Goal: Transaction & Acquisition: Purchase product/service

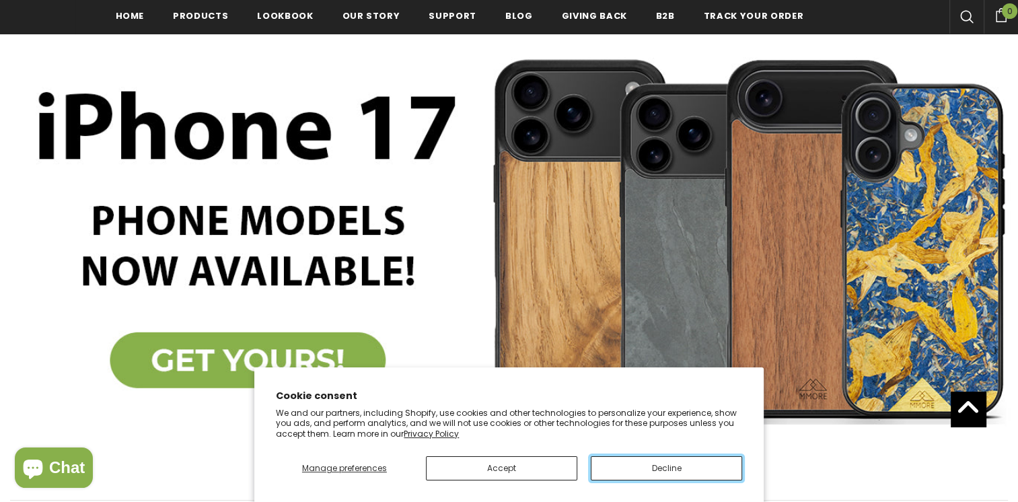
click at [631, 468] on button "Decline" at bounding box center [666, 468] width 151 height 24
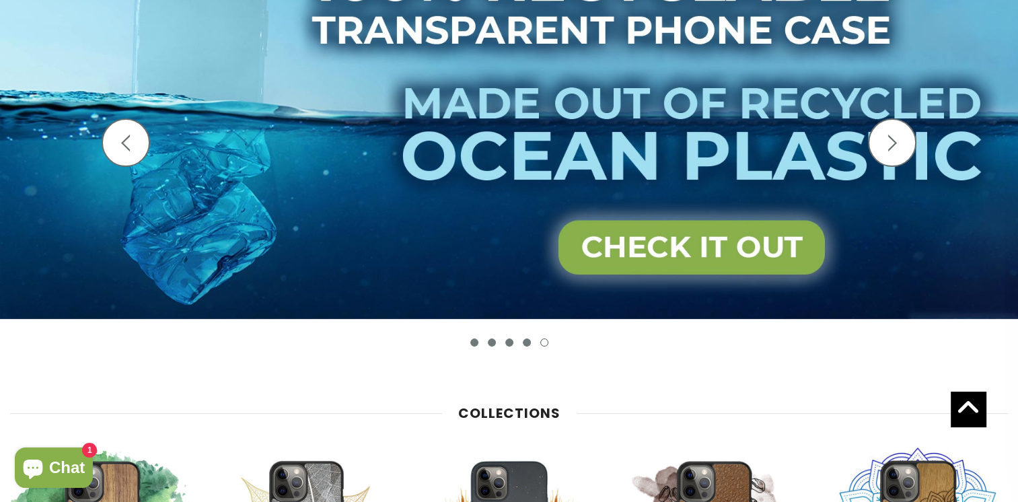
scroll to position [137, 0]
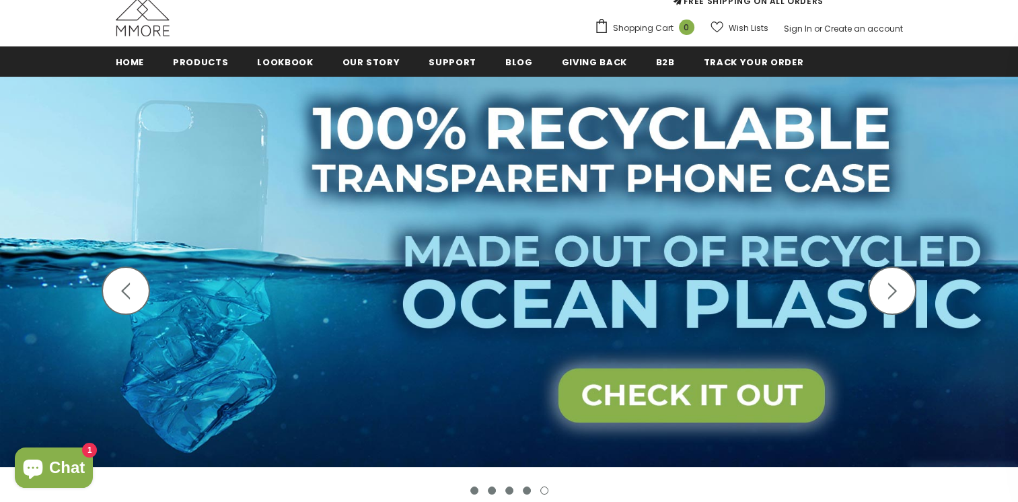
click at [912, 289] on button "button" at bounding box center [892, 290] width 48 height 48
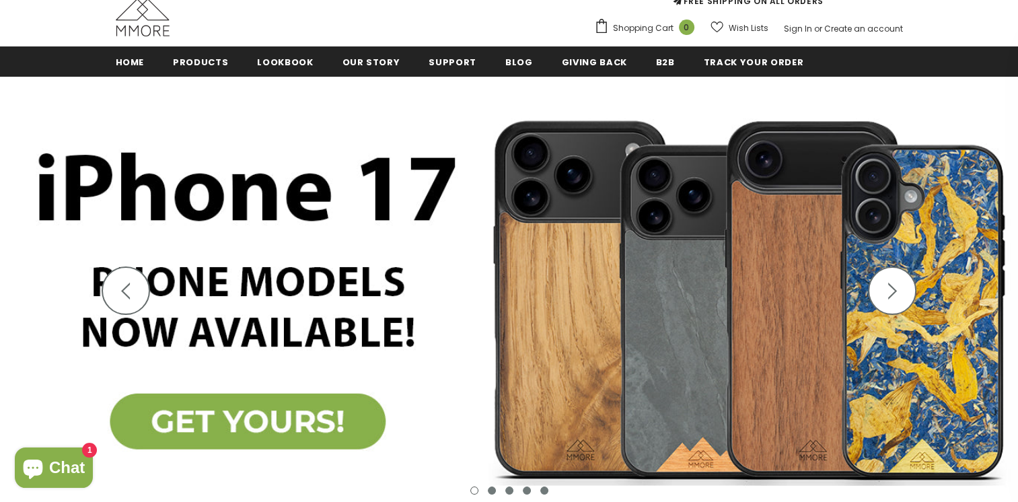
click at [899, 289] on icon "button" at bounding box center [892, 291] width 17 height 17
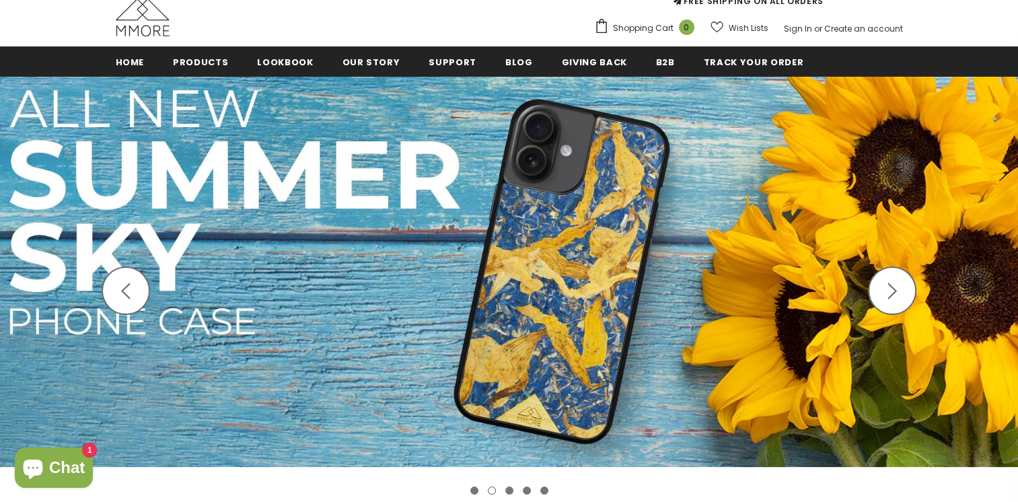
click at [893, 289] on icon "button" at bounding box center [892, 291] width 17 height 17
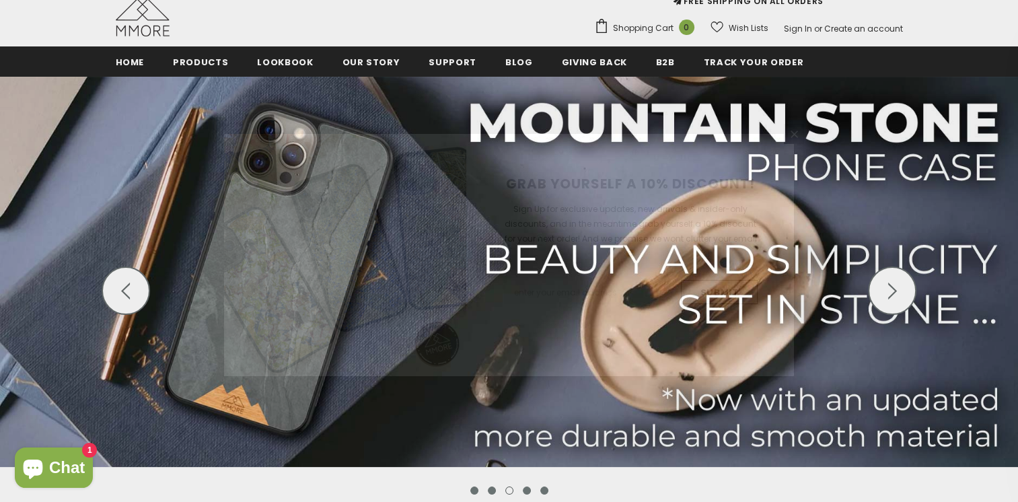
click at [888, 289] on div "GRAB YOURSELF A 10% DISCOUNT! Sign Up for exclusive updates, new arrivals & ins…" at bounding box center [509, 251] width 1018 height 502
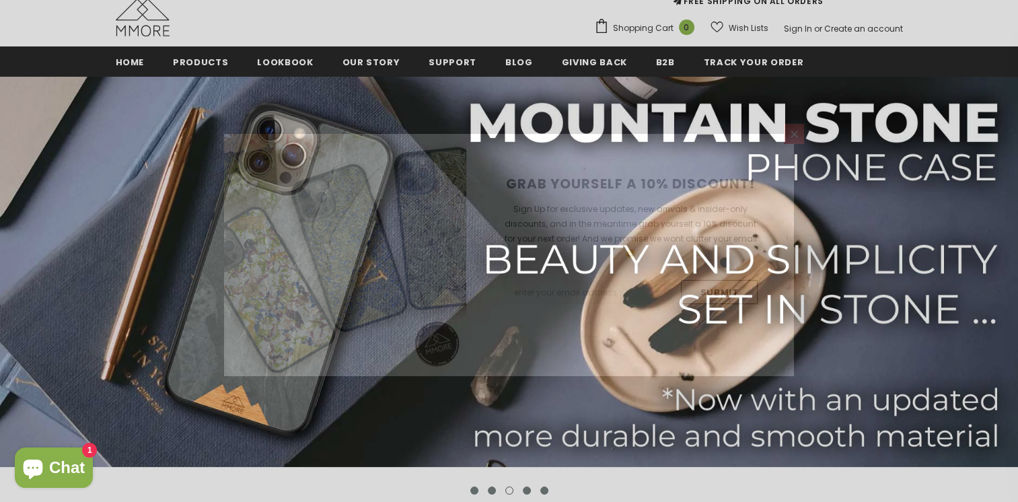
click at [787, 139] on link at bounding box center [794, 134] width 20 height 20
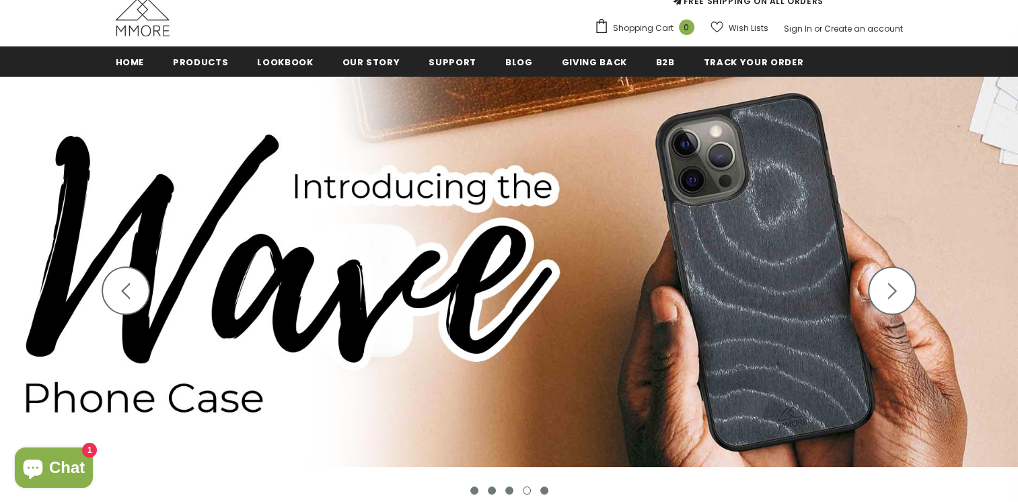
click at [891, 287] on polygon "button" at bounding box center [892, 291] width 9 height 17
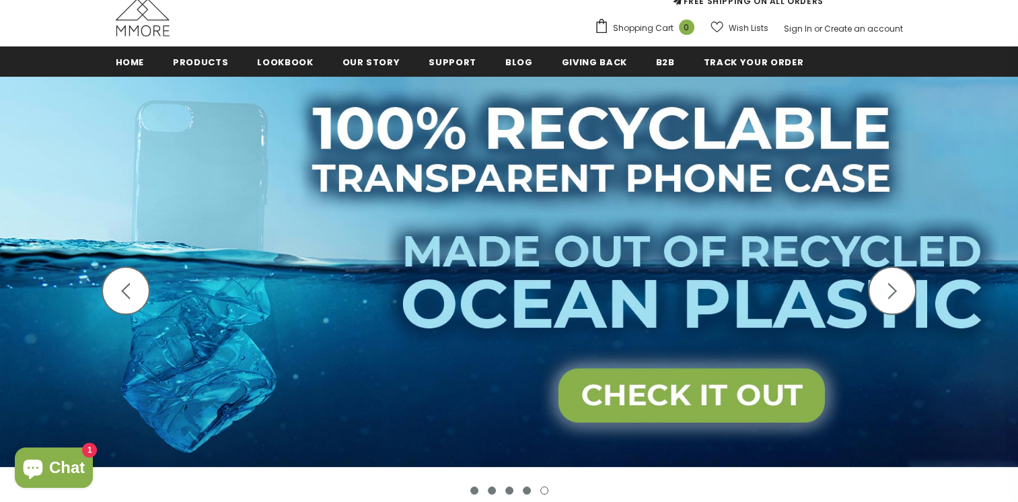
click at [891, 287] on polygon "button" at bounding box center [892, 291] width 9 height 17
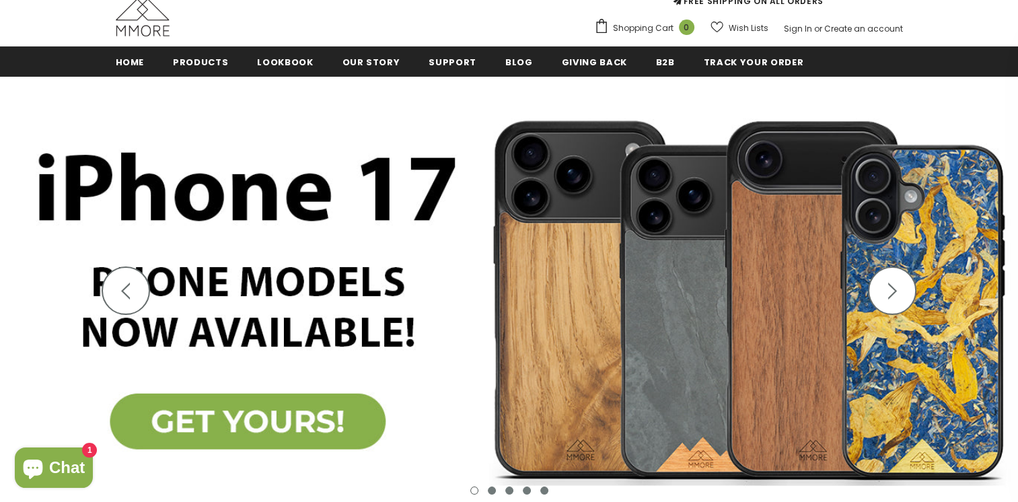
click at [891, 287] on icon "button" at bounding box center [892, 291] width 17 height 17
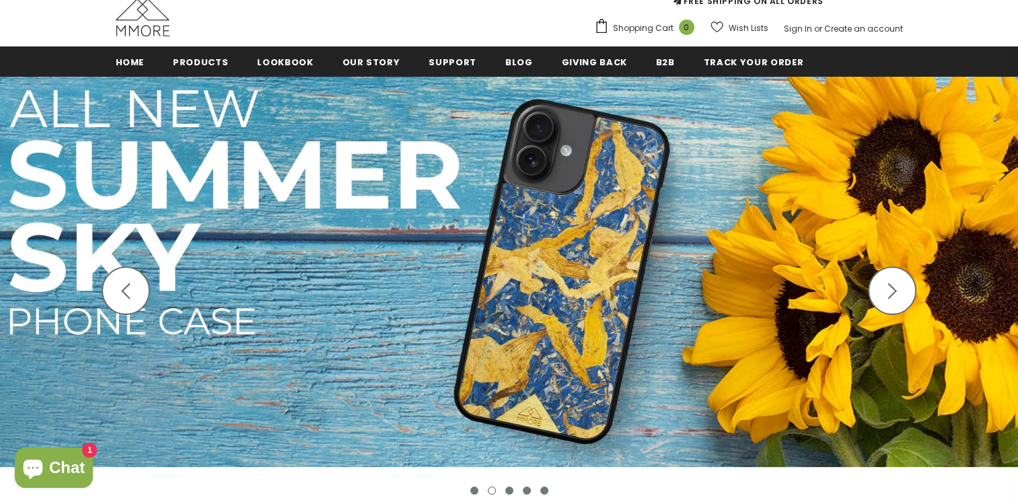
click at [890, 287] on icon "button" at bounding box center [892, 291] width 17 height 17
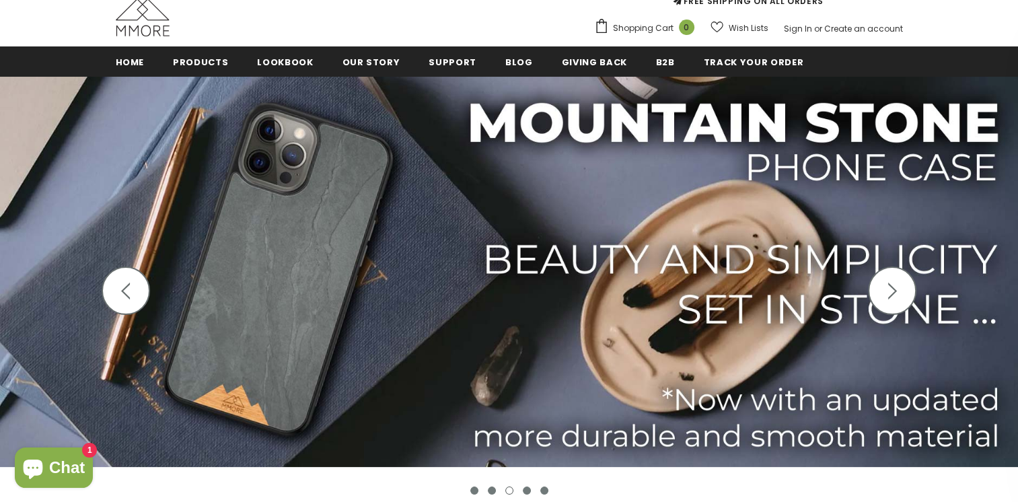
click at [895, 287] on icon "button" at bounding box center [892, 291] width 17 height 17
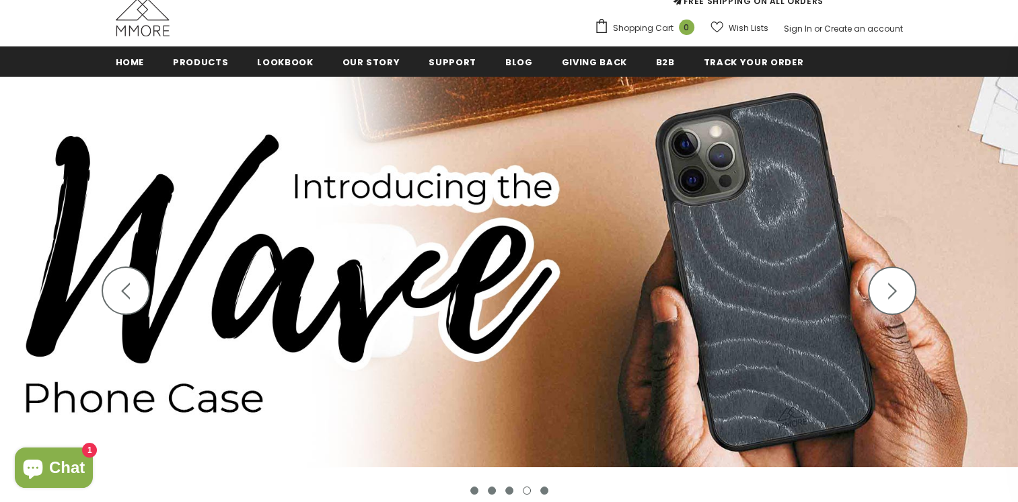
click at [893, 287] on polygon "button" at bounding box center [892, 291] width 9 height 17
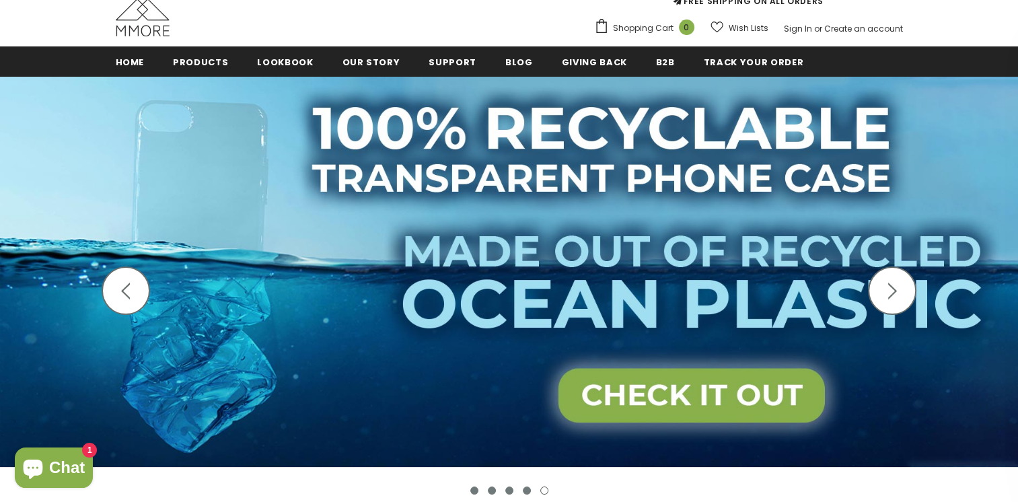
click at [892, 287] on polygon "button" at bounding box center [892, 291] width 9 height 17
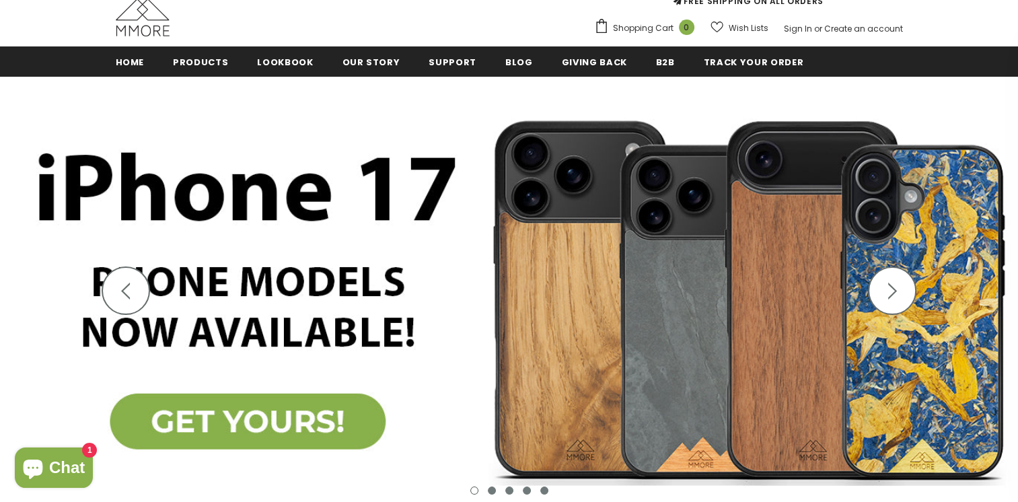
click at [897, 291] on icon "button" at bounding box center [892, 291] width 17 height 17
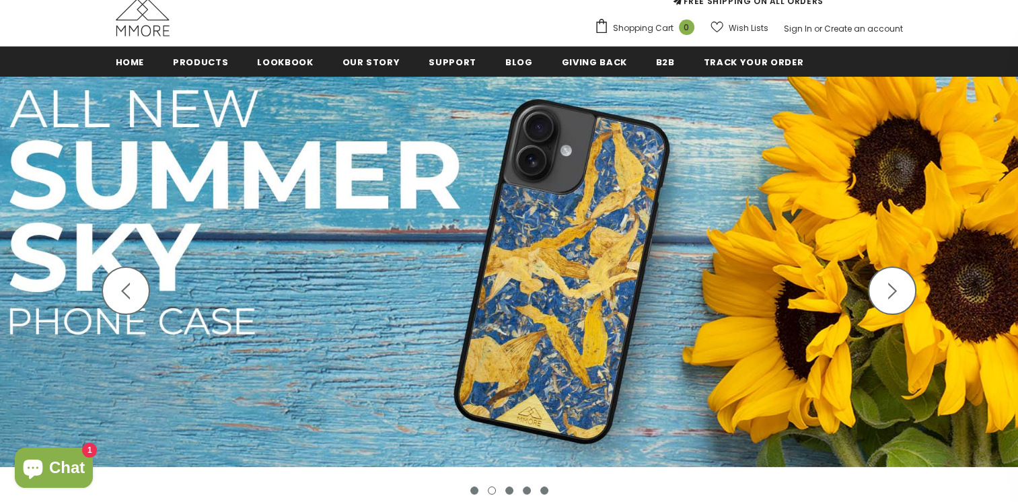
click at [896, 291] on polygon "button" at bounding box center [892, 291] width 9 height 17
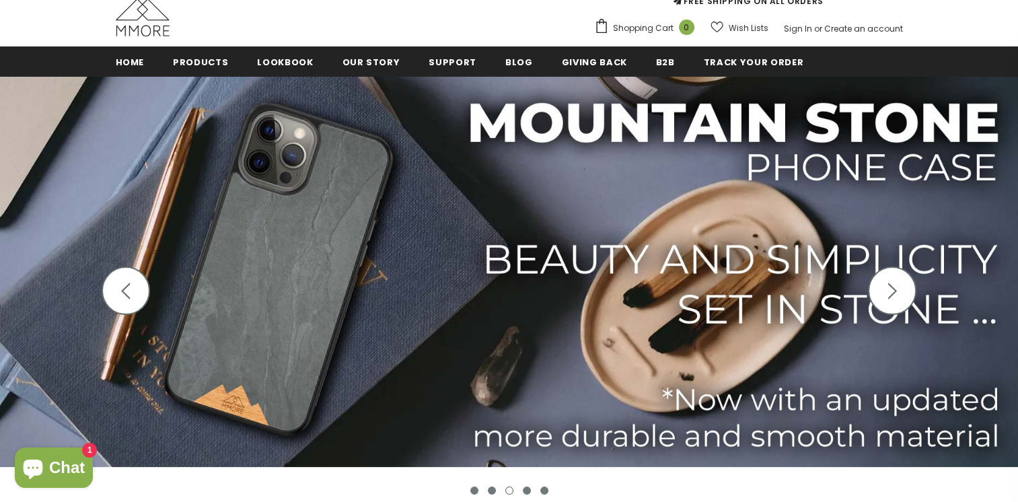
click at [895, 291] on polygon "button" at bounding box center [892, 291] width 9 height 17
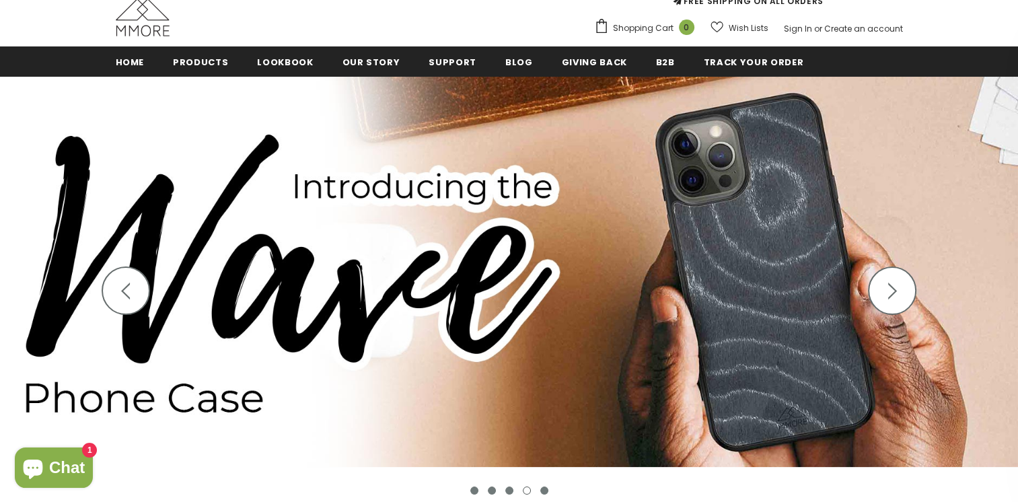
click at [895, 291] on polygon "button" at bounding box center [892, 291] width 9 height 17
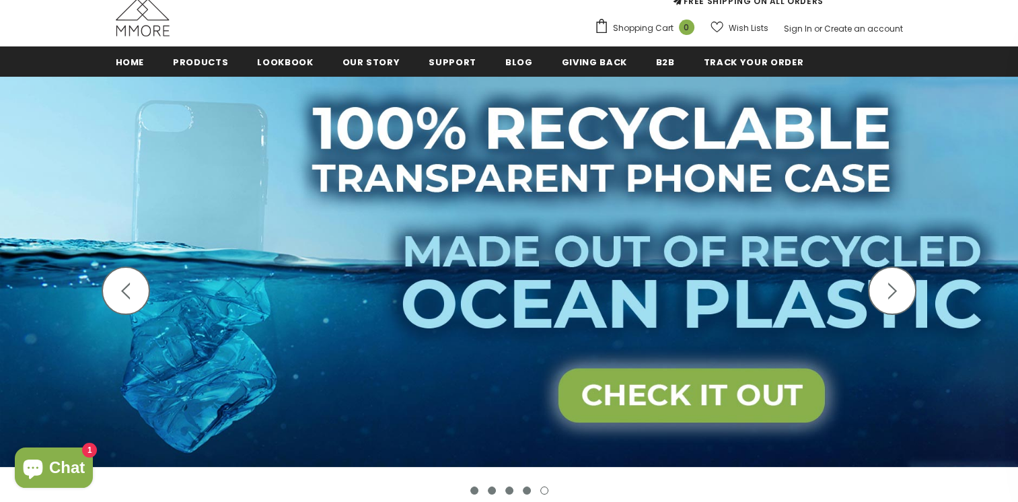
click at [894, 291] on polygon "button" at bounding box center [892, 291] width 9 height 17
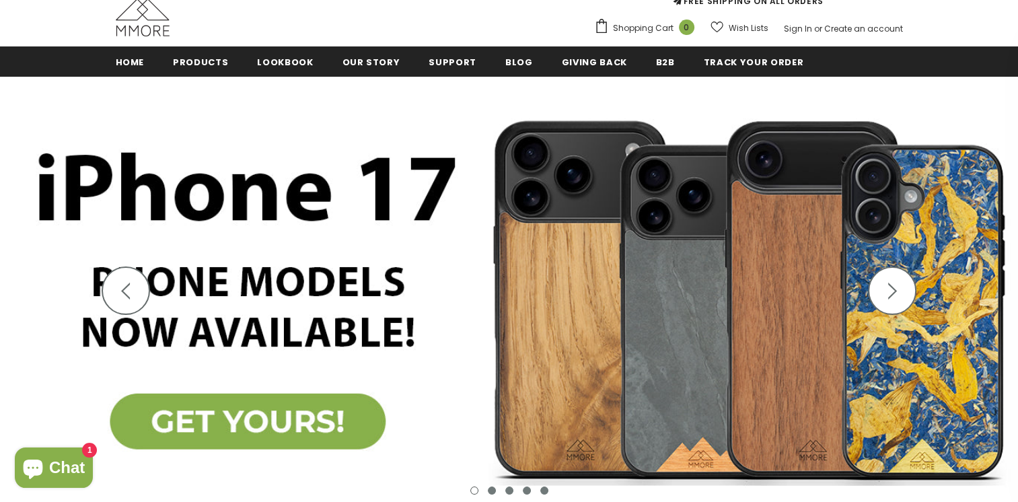
click at [893, 291] on icon "button" at bounding box center [892, 291] width 17 height 17
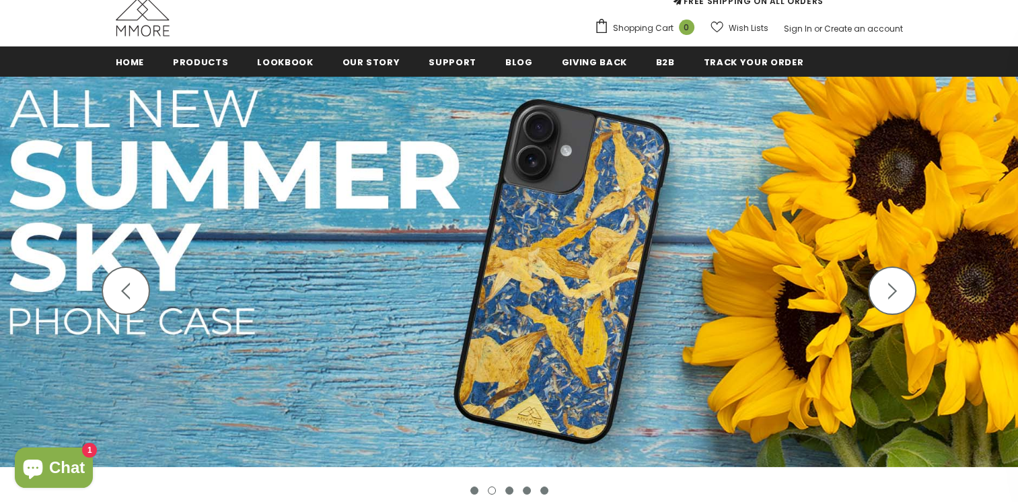
click at [893, 291] on icon "button" at bounding box center [892, 291] width 17 height 17
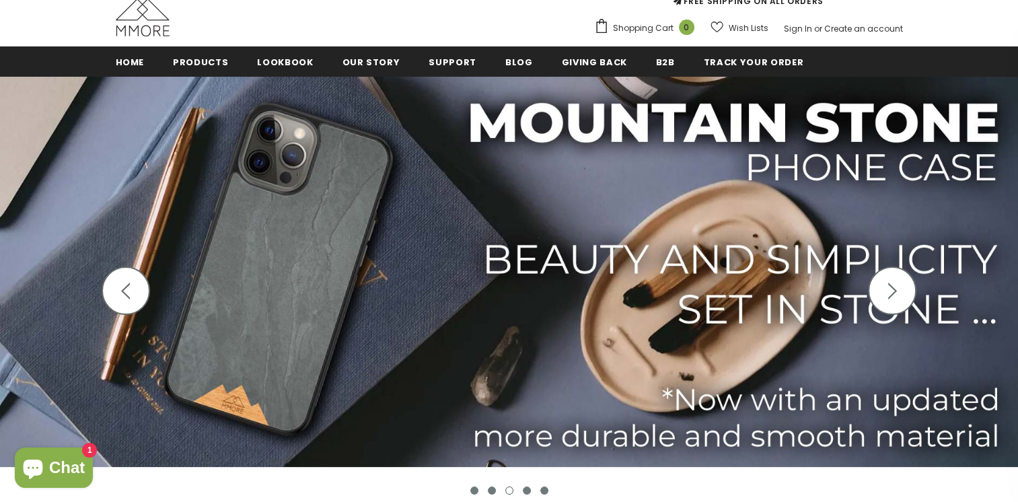
click at [891, 291] on icon "button" at bounding box center [892, 291] width 17 height 17
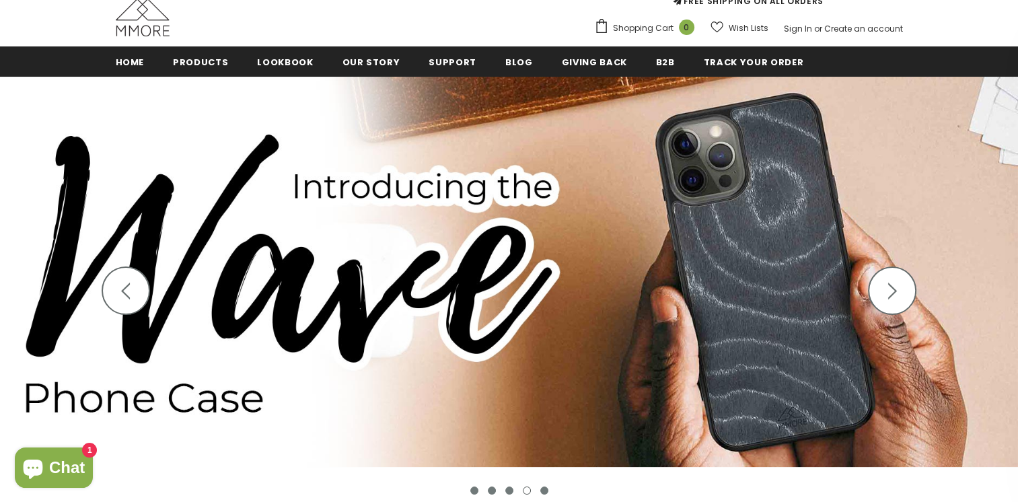
click at [890, 291] on icon "button" at bounding box center [892, 291] width 17 height 17
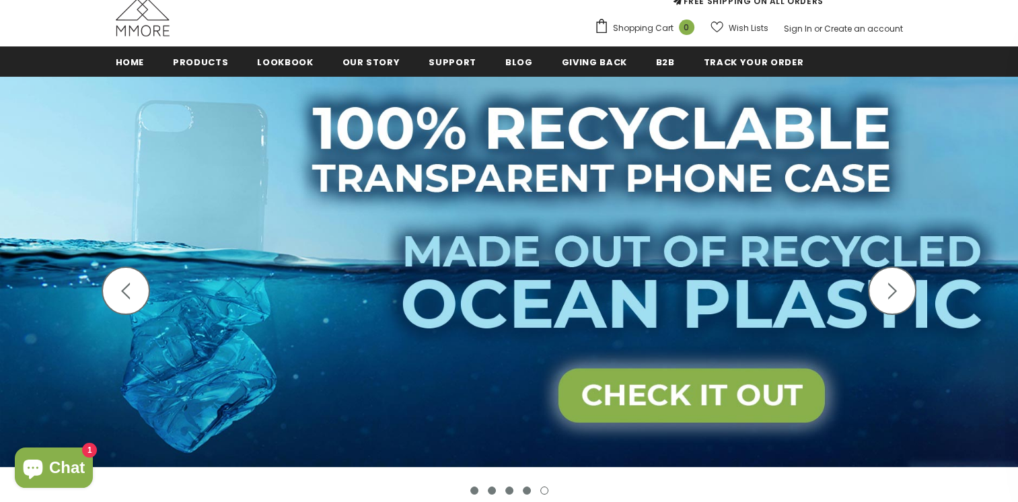
click at [890, 291] on icon "button" at bounding box center [892, 291] width 17 height 17
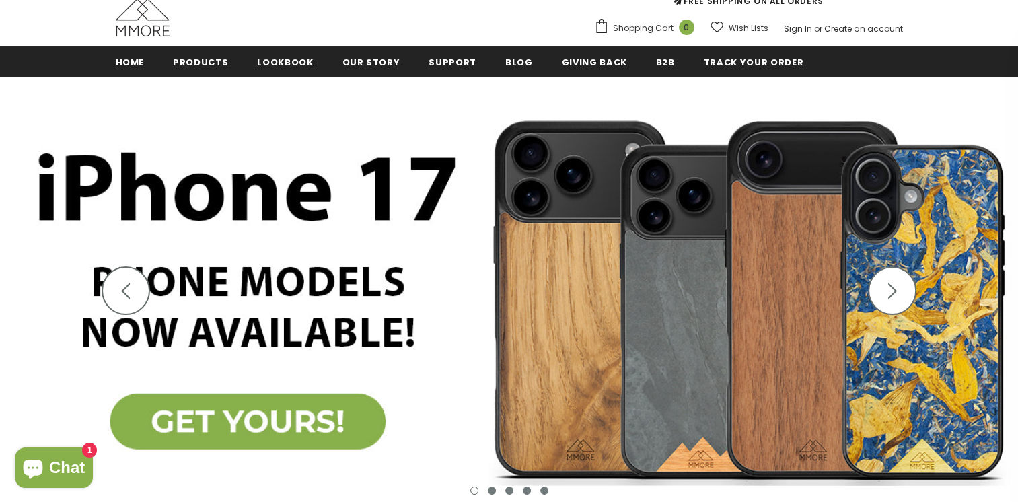
click at [889, 291] on icon "button" at bounding box center [892, 291] width 17 height 17
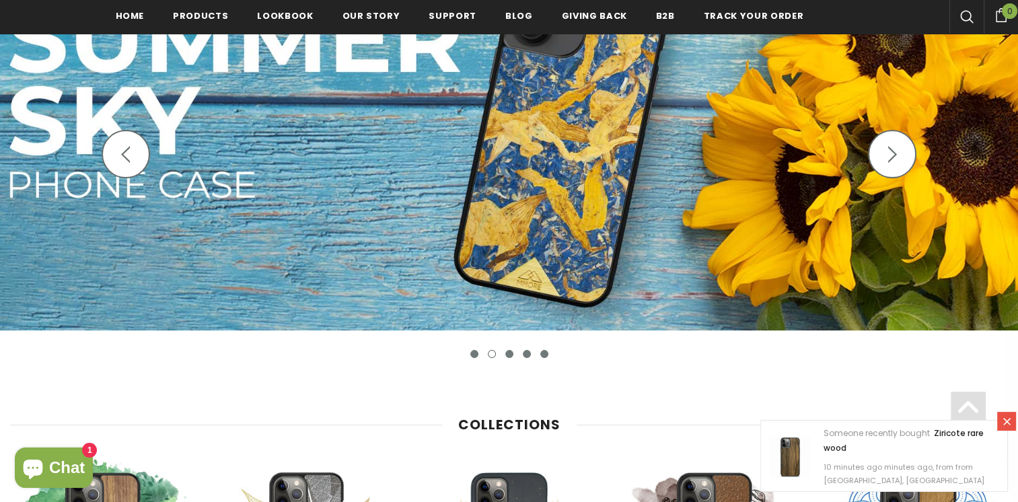
scroll to position [544, 0]
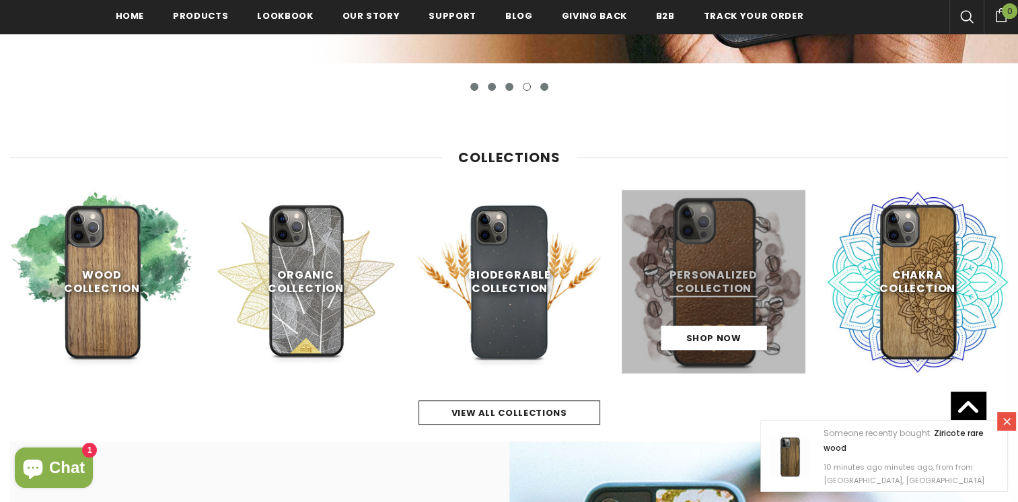
click at [697, 257] on link at bounding box center [714, 282] width 184 height 184
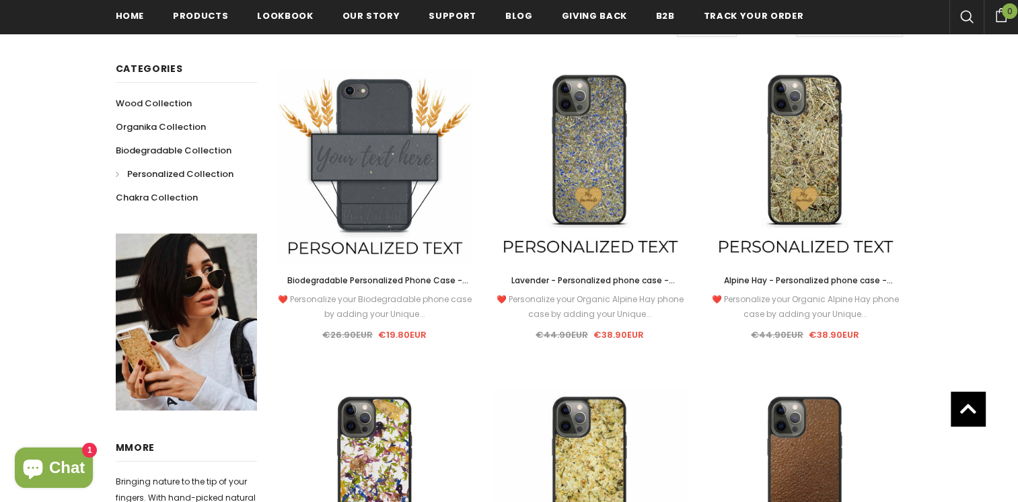
scroll to position [293, 0]
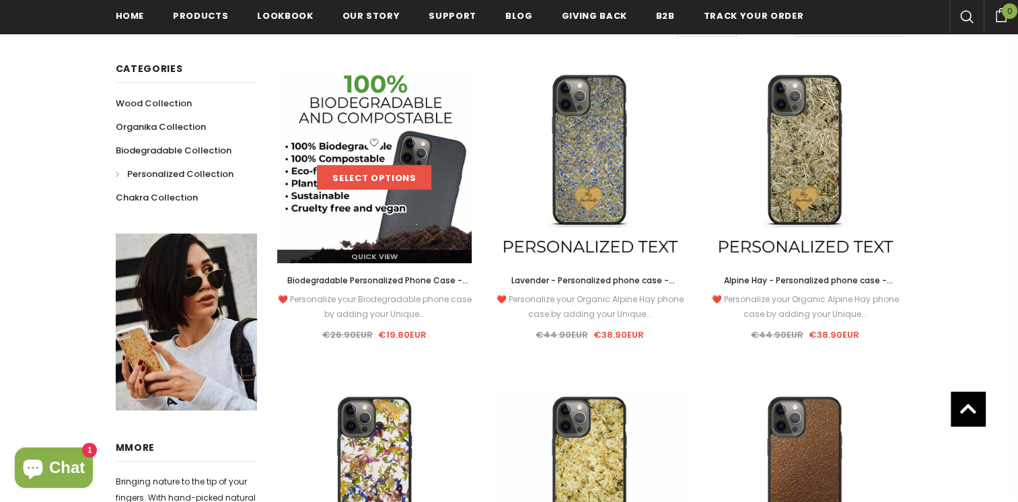
click at [388, 175] on link "Select options" at bounding box center [374, 178] width 114 height 24
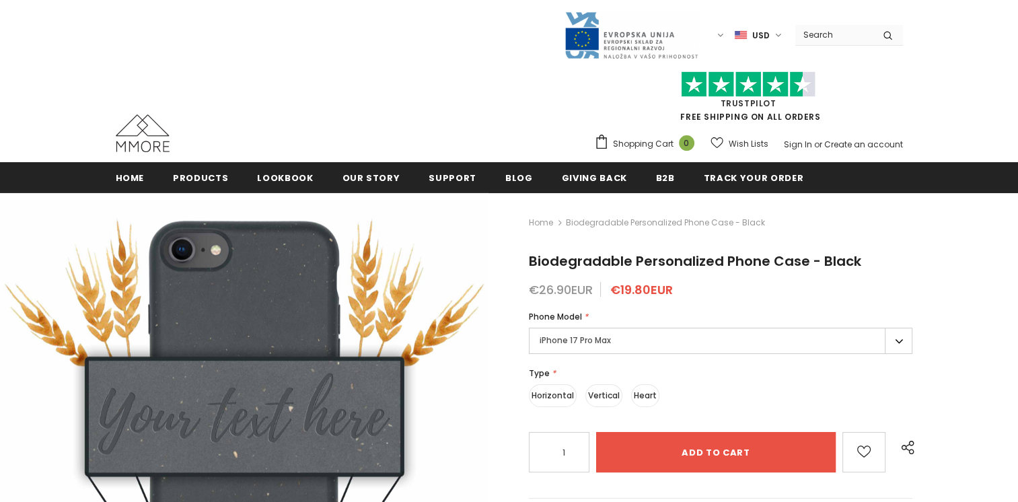
scroll to position [135, 0]
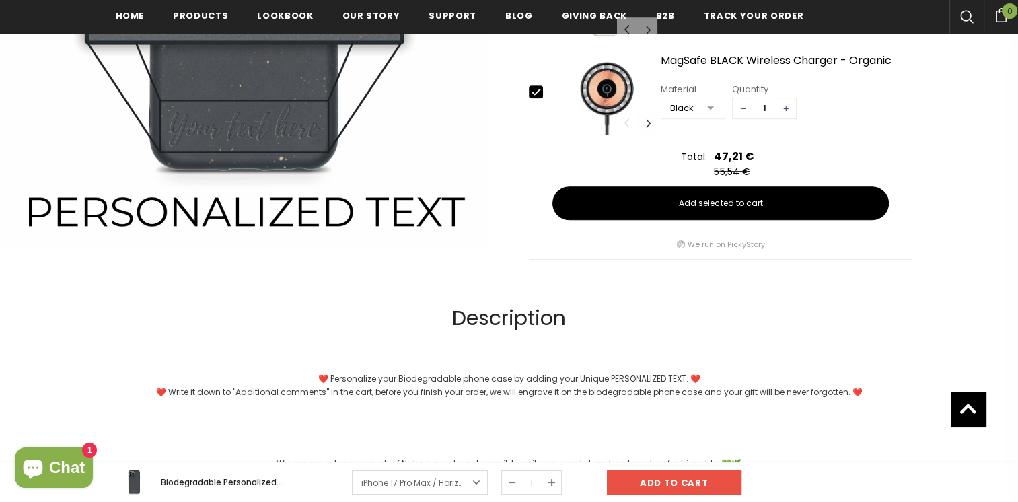
scroll to position [743, 0]
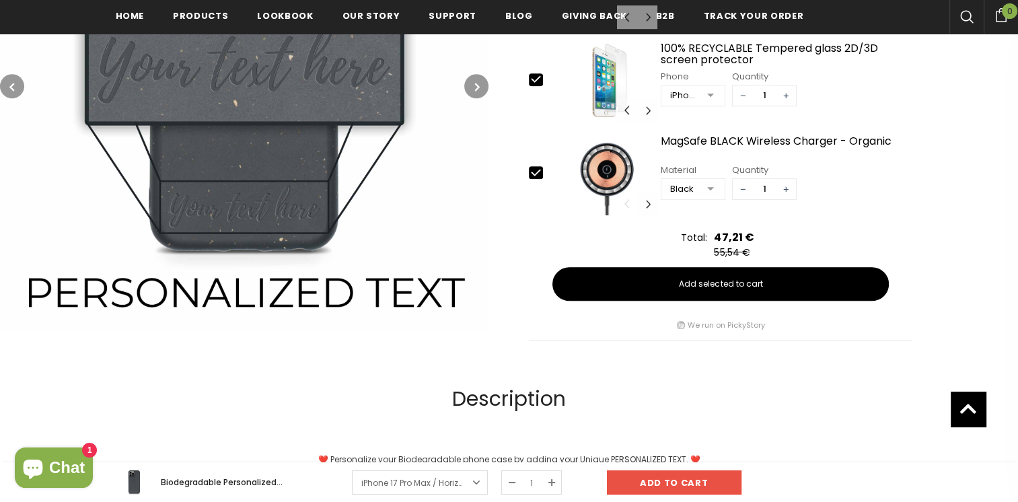
click at [218, 106] on img at bounding box center [244, 86] width 489 height 489
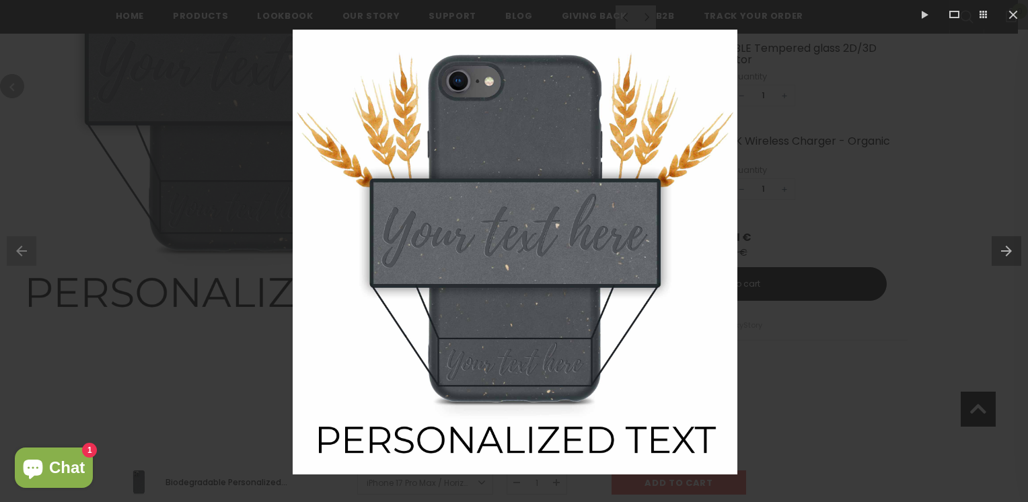
click at [993, 253] on button at bounding box center [1010, 250] width 36 height 67
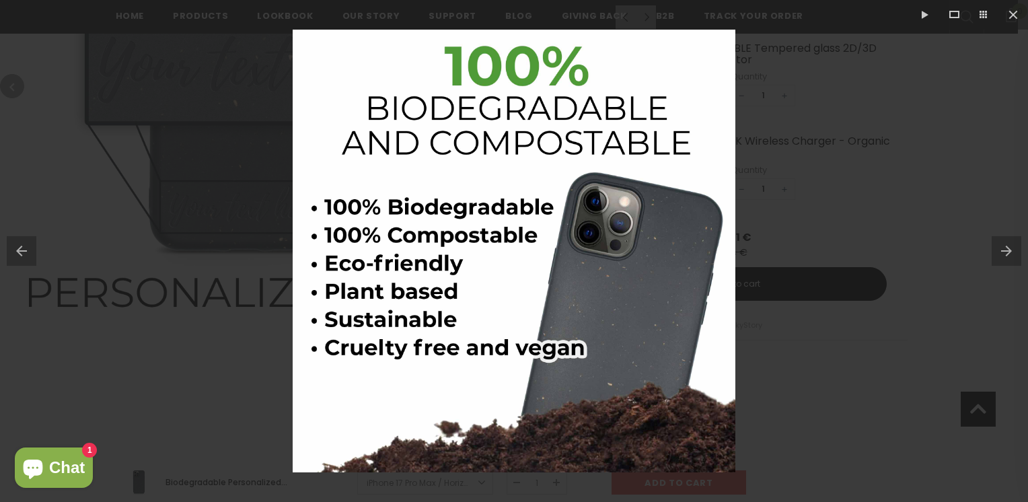
click at [187, 157] on div at bounding box center [514, 251] width 1028 height 502
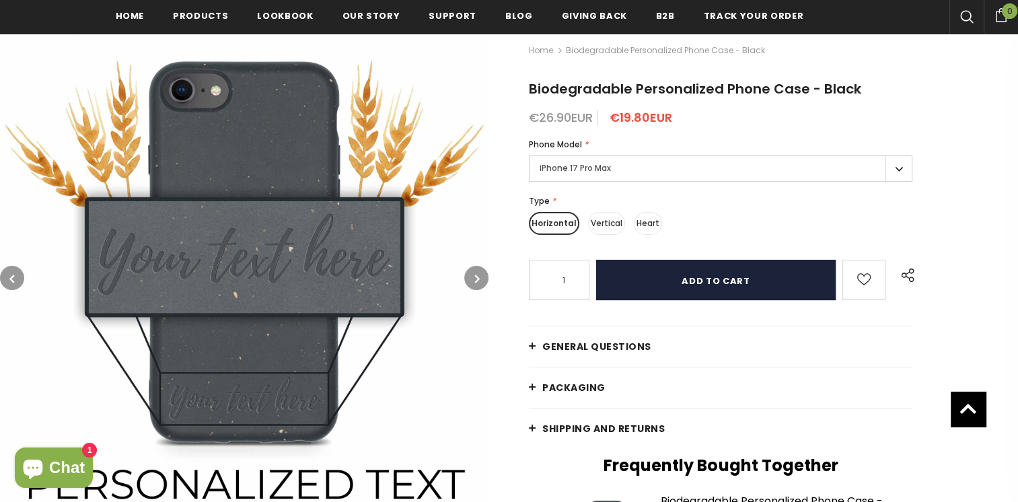
scroll to position [137, 0]
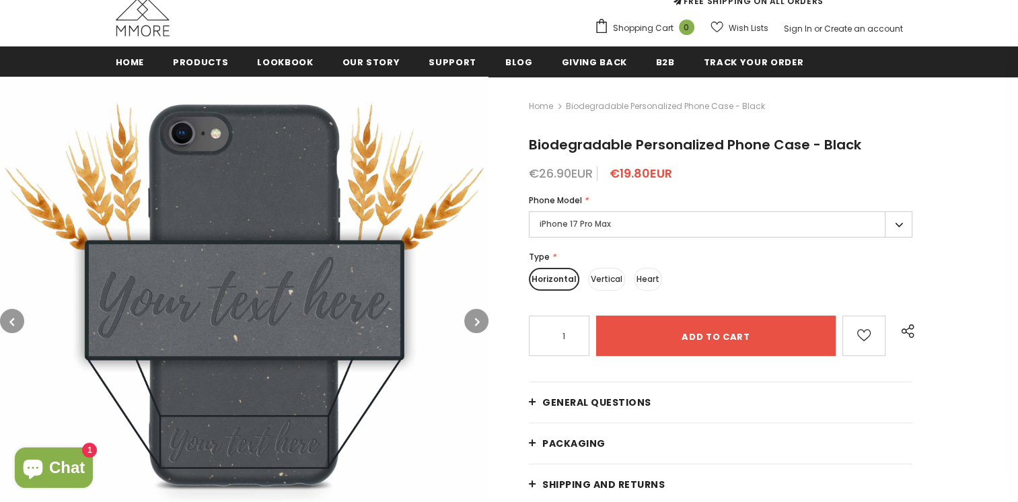
click at [892, 226] on label "iPhone 17 Pro Max" at bounding box center [721, 224] width 384 height 26
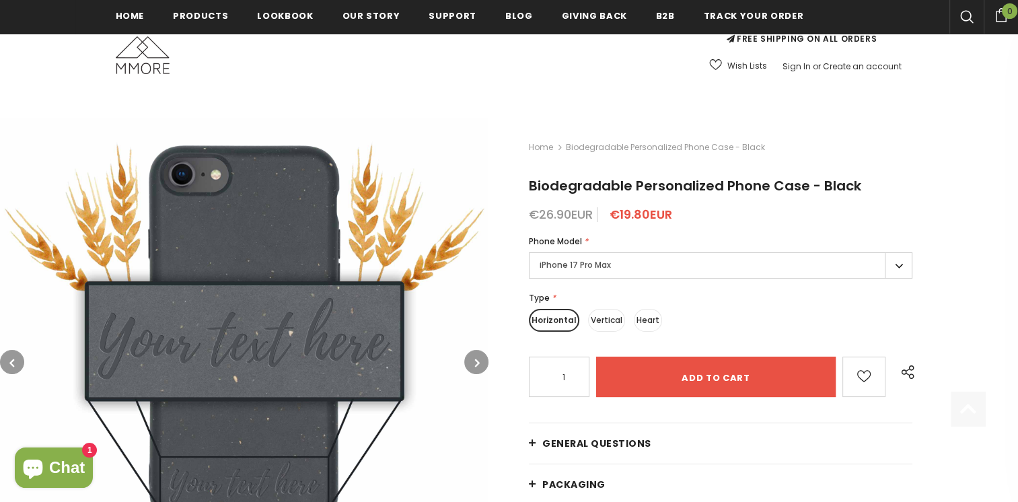
scroll to position [202, 0]
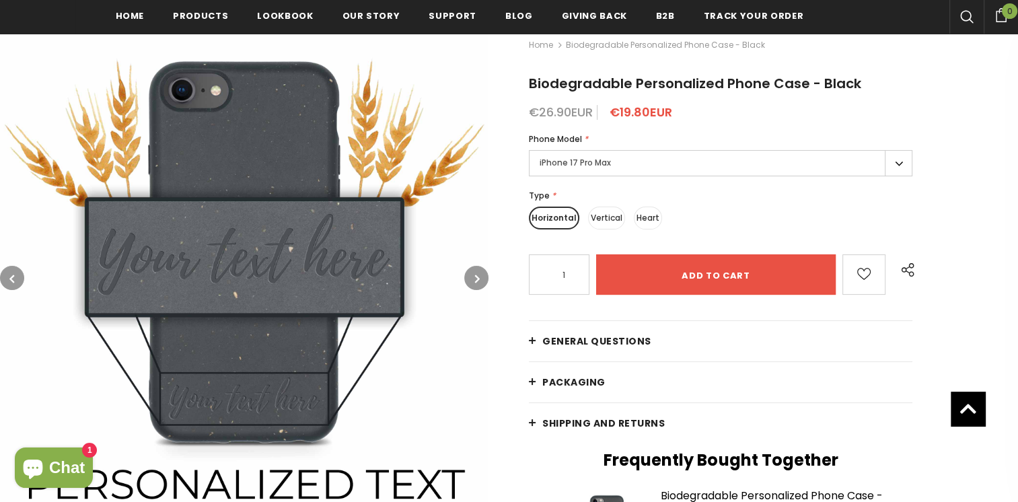
click at [207, 268] on img at bounding box center [244, 278] width 489 height 489
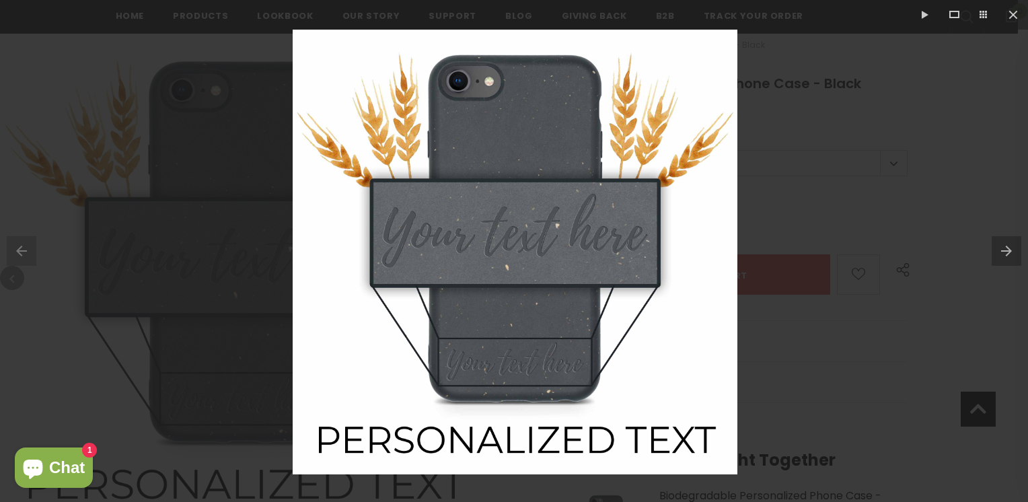
click at [401, 262] on img at bounding box center [515, 252] width 445 height 445
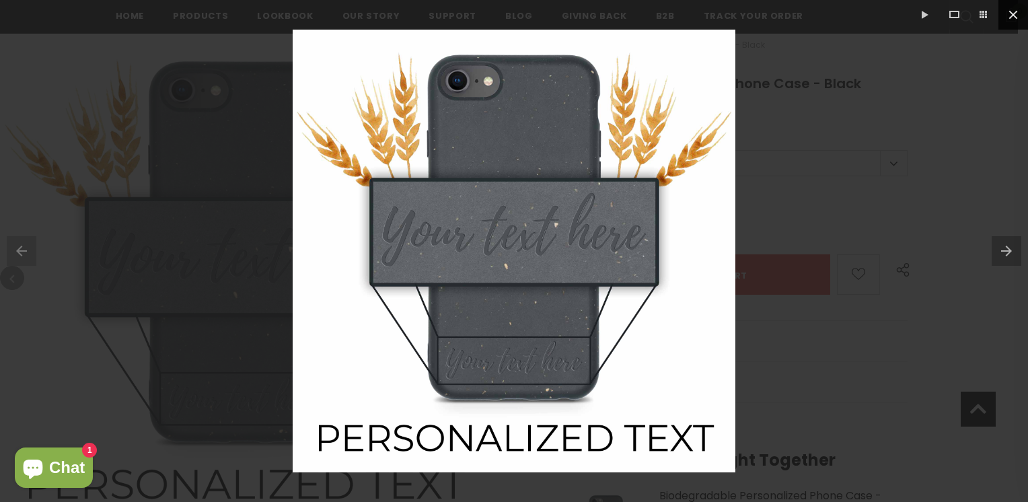
click at [1012, 17] on button at bounding box center [1014, 15] width 30 height 30
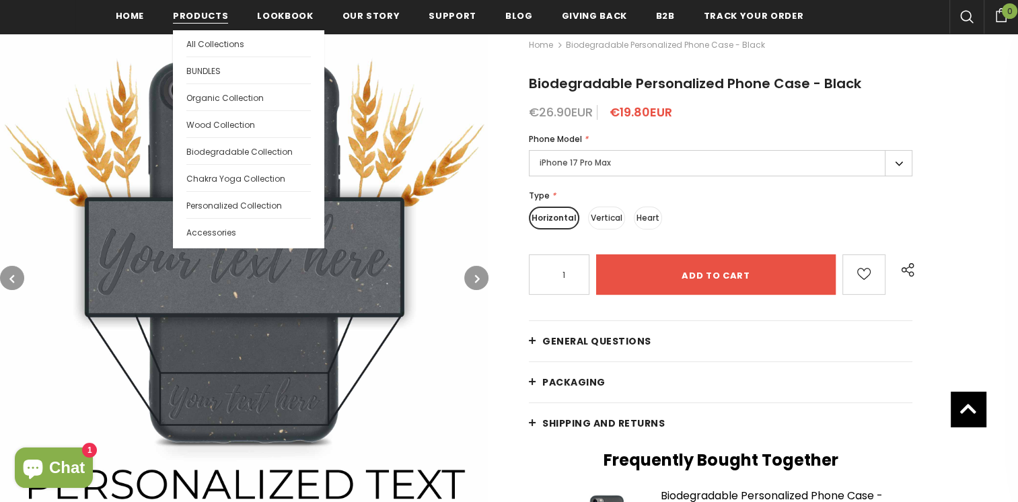
click at [178, 14] on span "Products" at bounding box center [200, 15] width 55 height 13
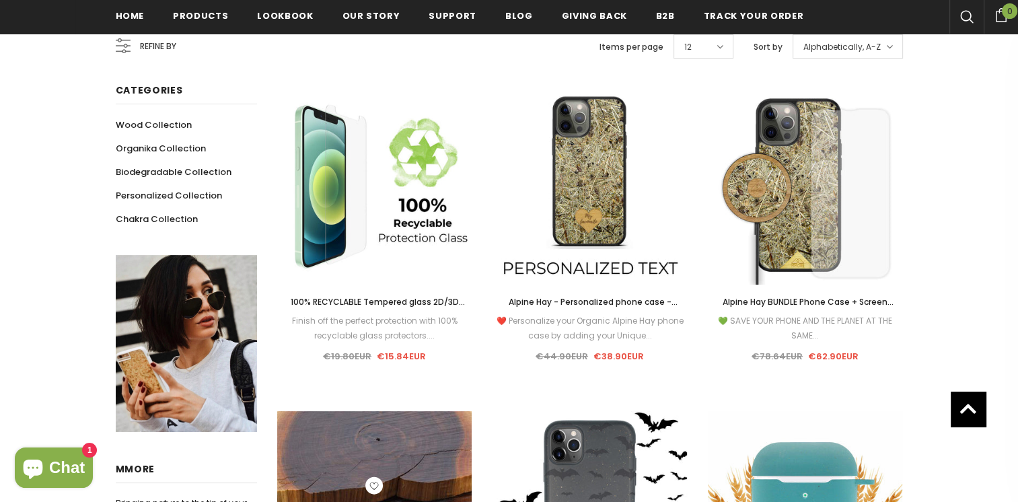
scroll to position [541, 0]
